Goal: Transaction & Acquisition: Purchase product/service

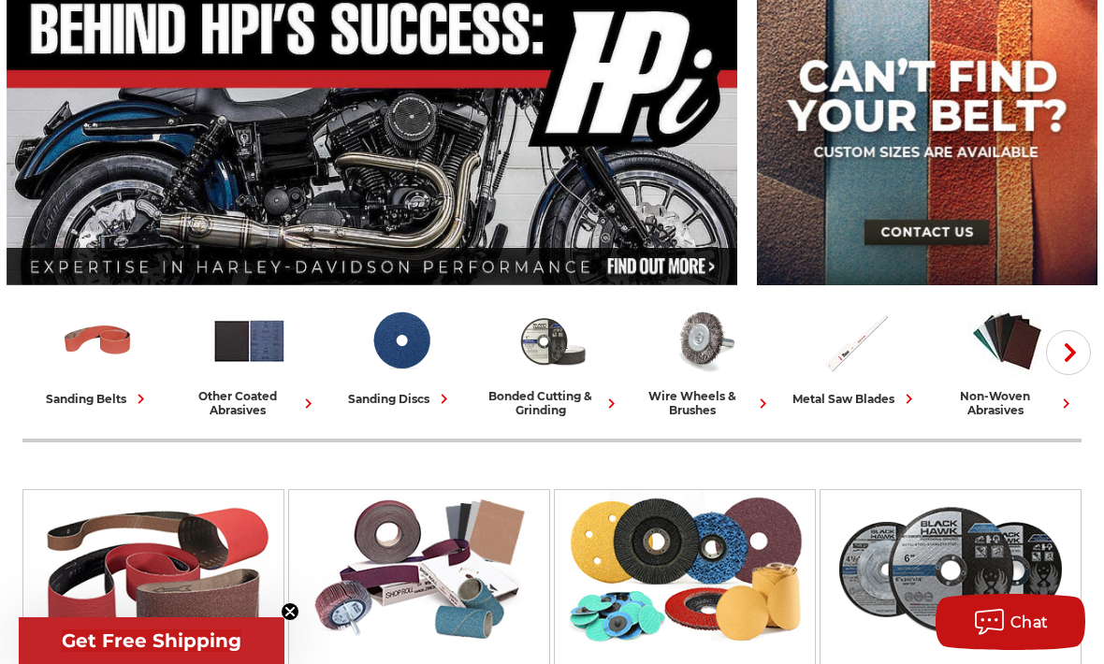
scroll to position [208, 0]
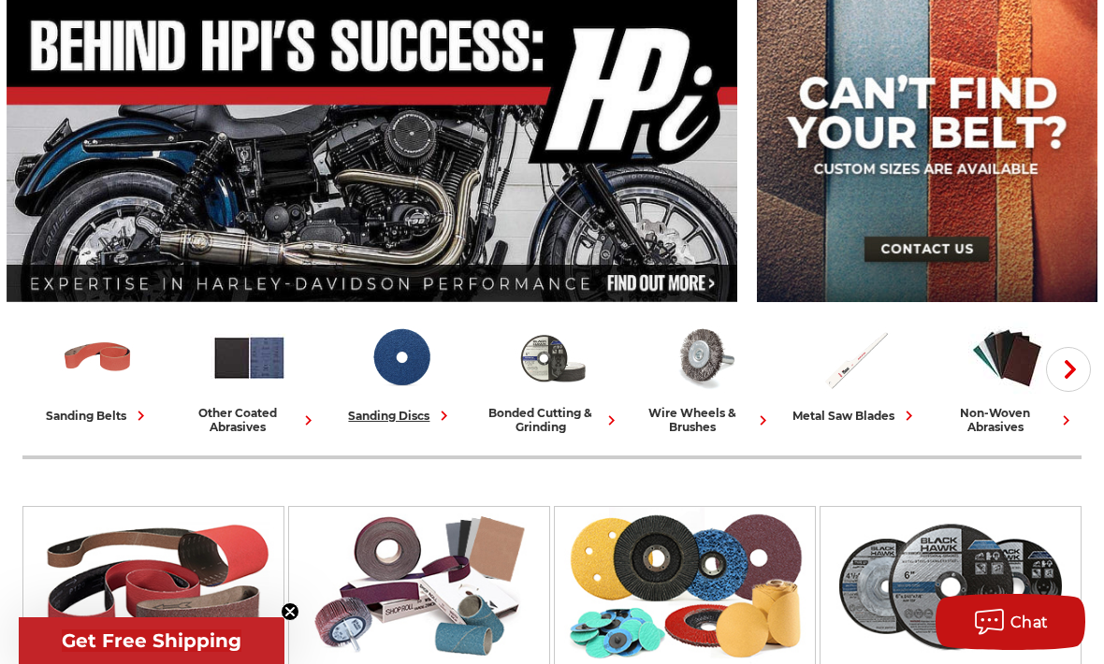
click at [387, 417] on div "sanding discs" at bounding box center [401, 416] width 106 height 20
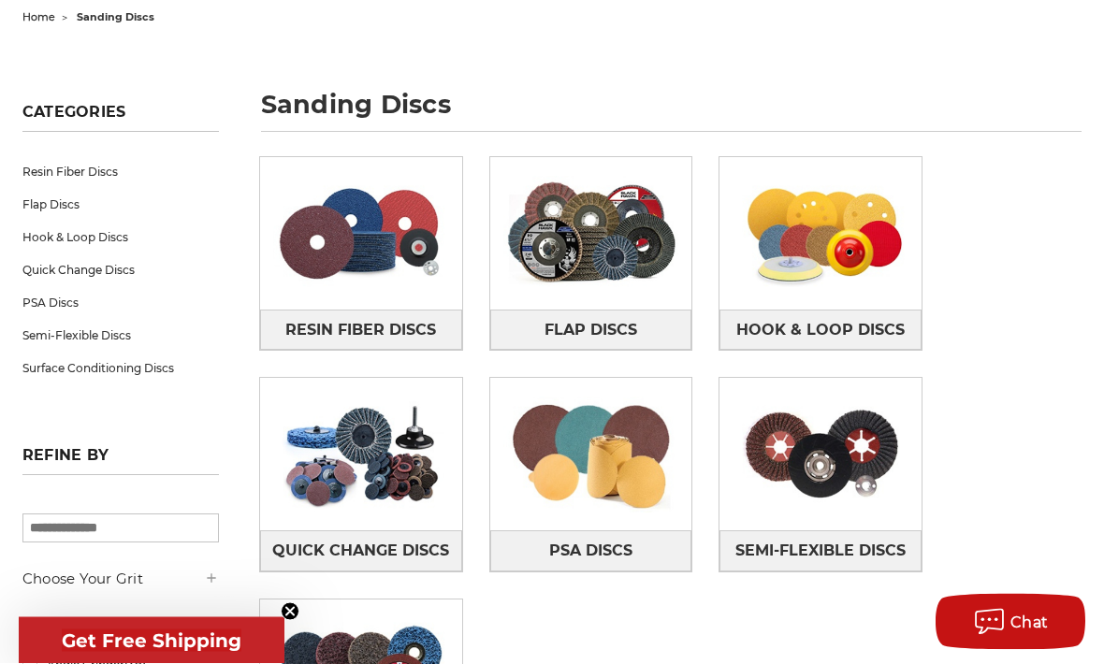
scroll to position [201, 0]
click at [773, 514] on img at bounding box center [820, 454] width 202 height 141
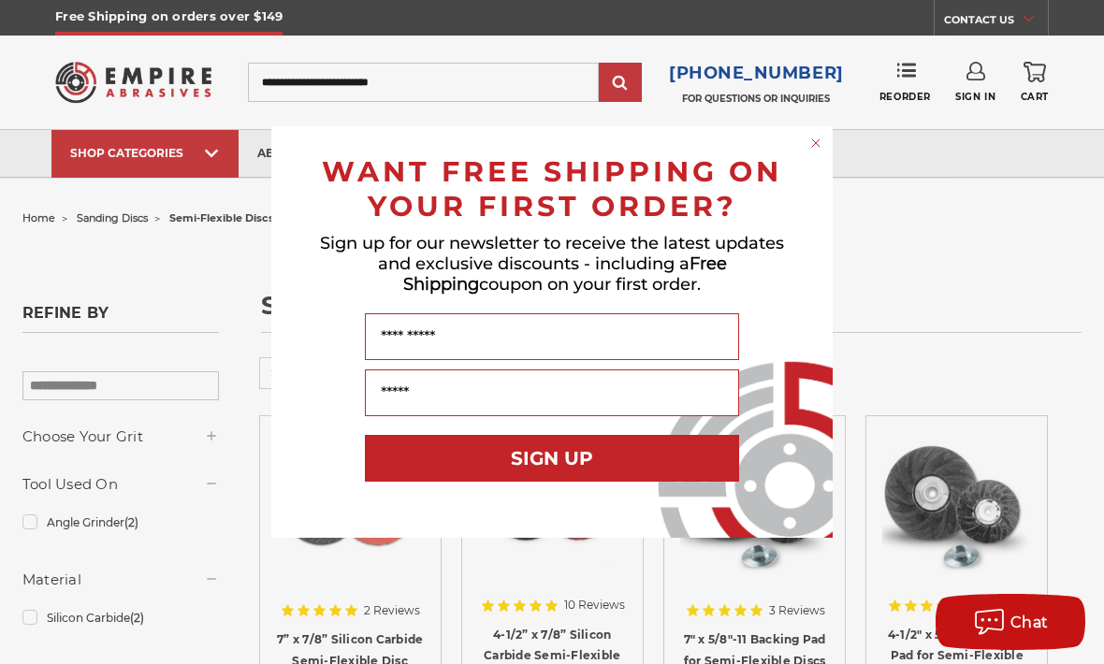
click at [802, 138] on form "WANT FREE SHIPPING ON YOUR FIRST ORDER? Sign up for our newsletter to receive t…" at bounding box center [551, 332] width 561 height 412
click at [813, 139] on circle "Close dialog" at bounding box center [816, 144] width 18 height 18
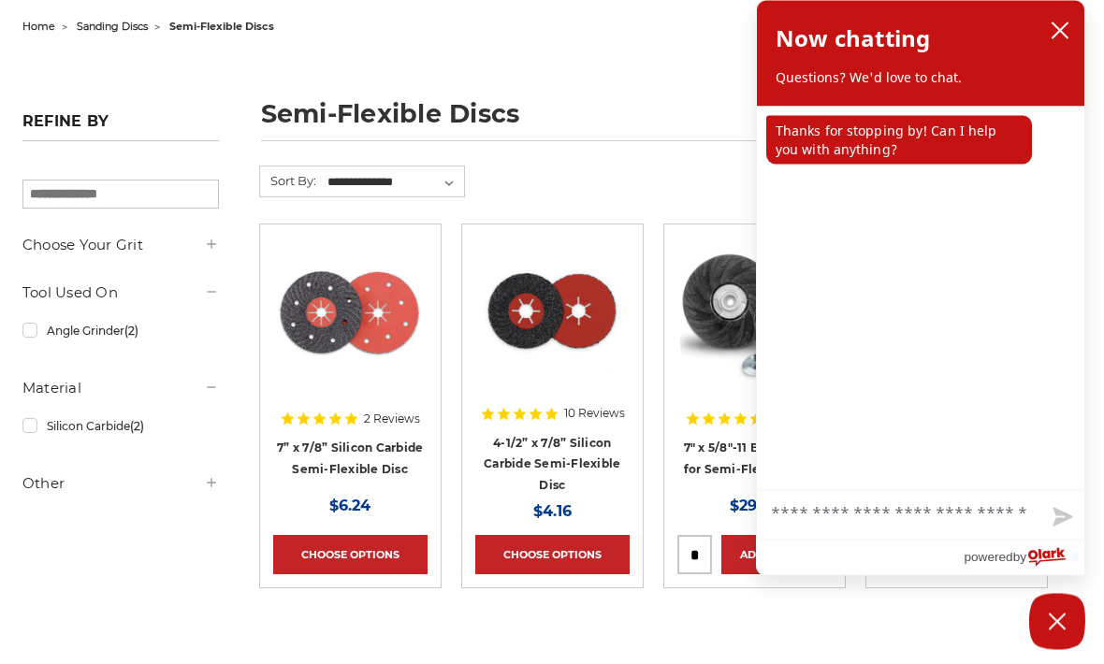
scroll to position [192, 0]
click at [1055, 32] on icon "close chatbox" at bounding box center [1060, 31] width 19 height 19
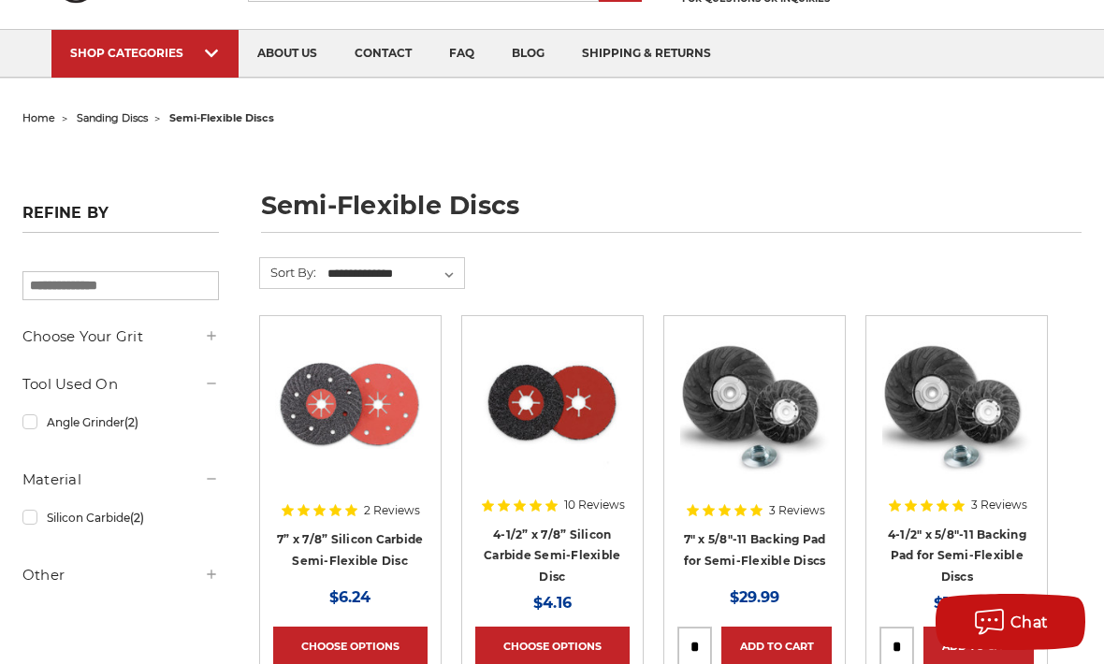
scroll to position [0, 0]
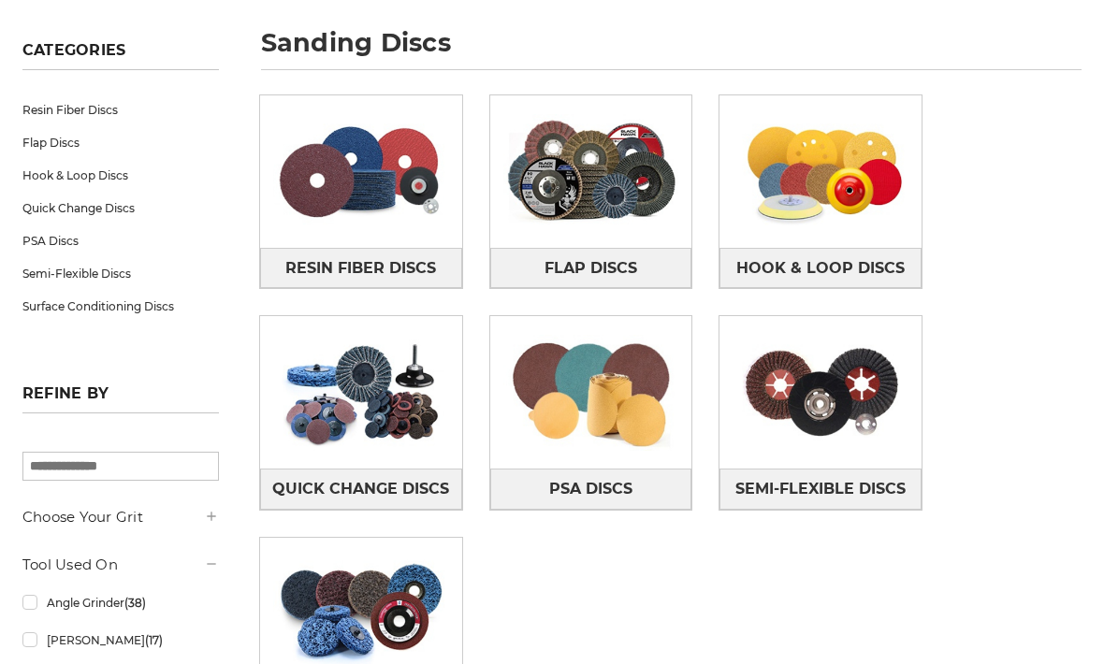
scroll to position [263, 0]
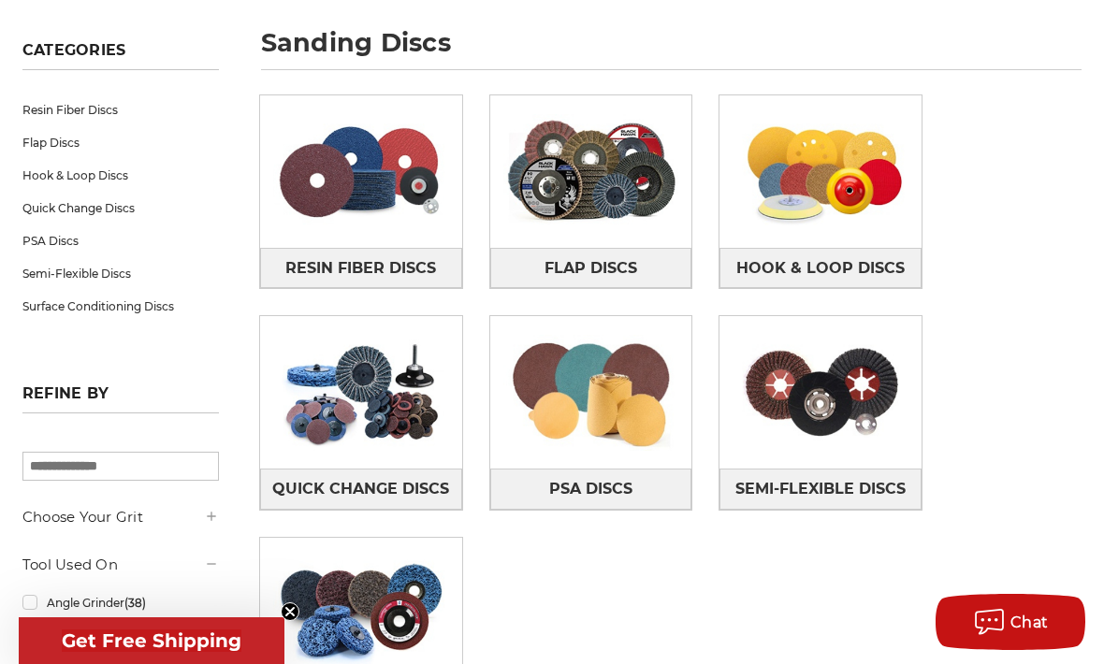
click at [426, 377] on img at bounding box center [361, 392] width 202 height 141
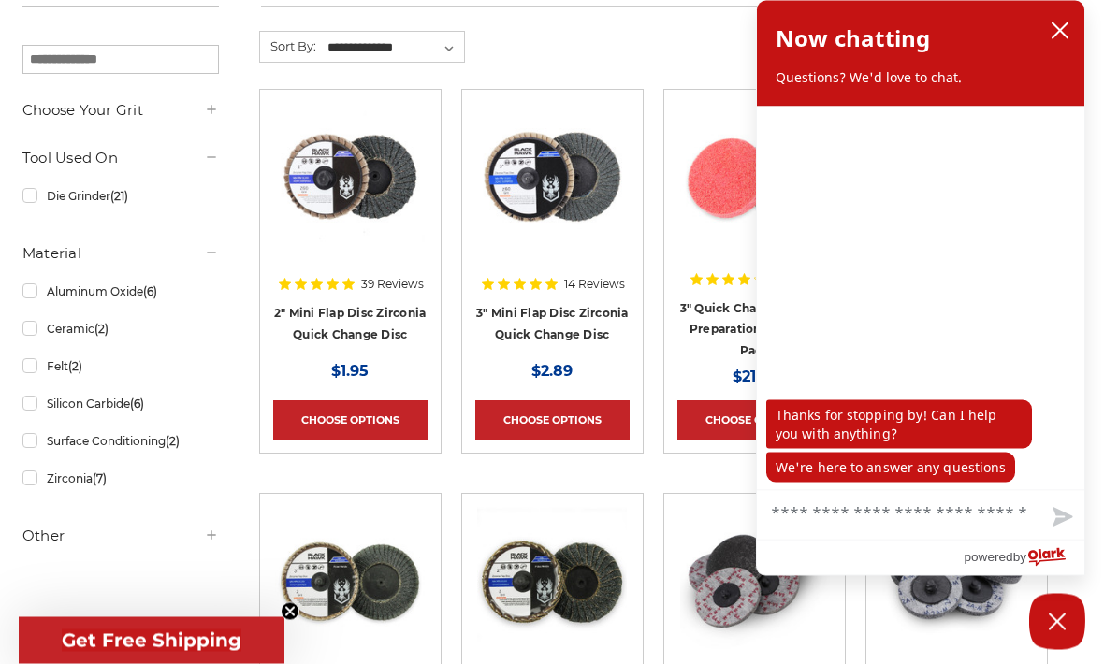
scroll to position [326, 0]
click at [1066, 25] on icon "close chatbox" at bounding box center [1059, 30] width 15 height 15
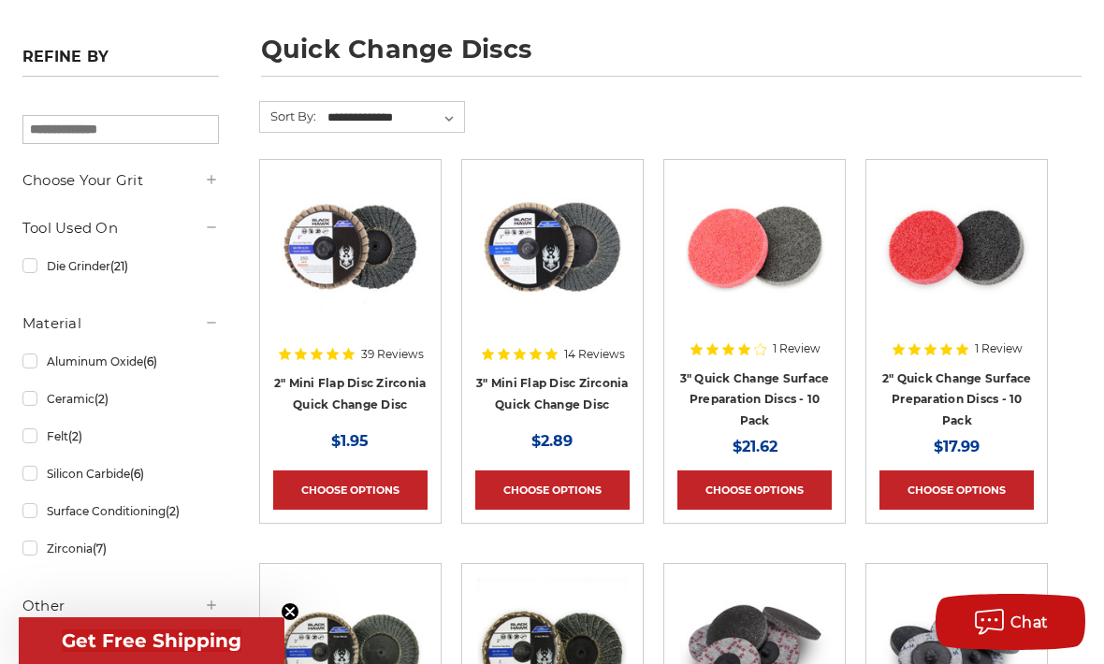
scroll to position [0, 0]
